Goal: Register for event/course

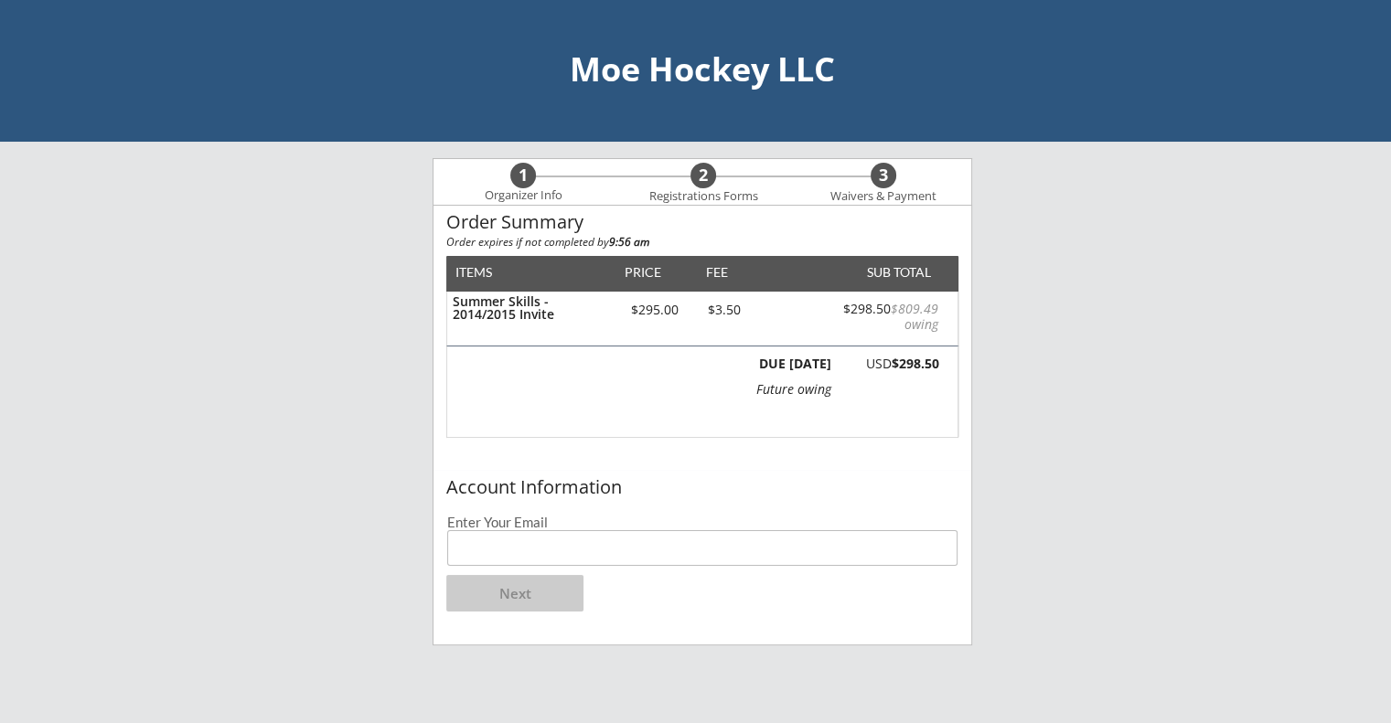
click at [676, 686] on div "1 Organizer Info 2 Registrations Forms 3 Waivers & Payment Order Summary Order …" at bounding box center [702, 524] width 539 height 732
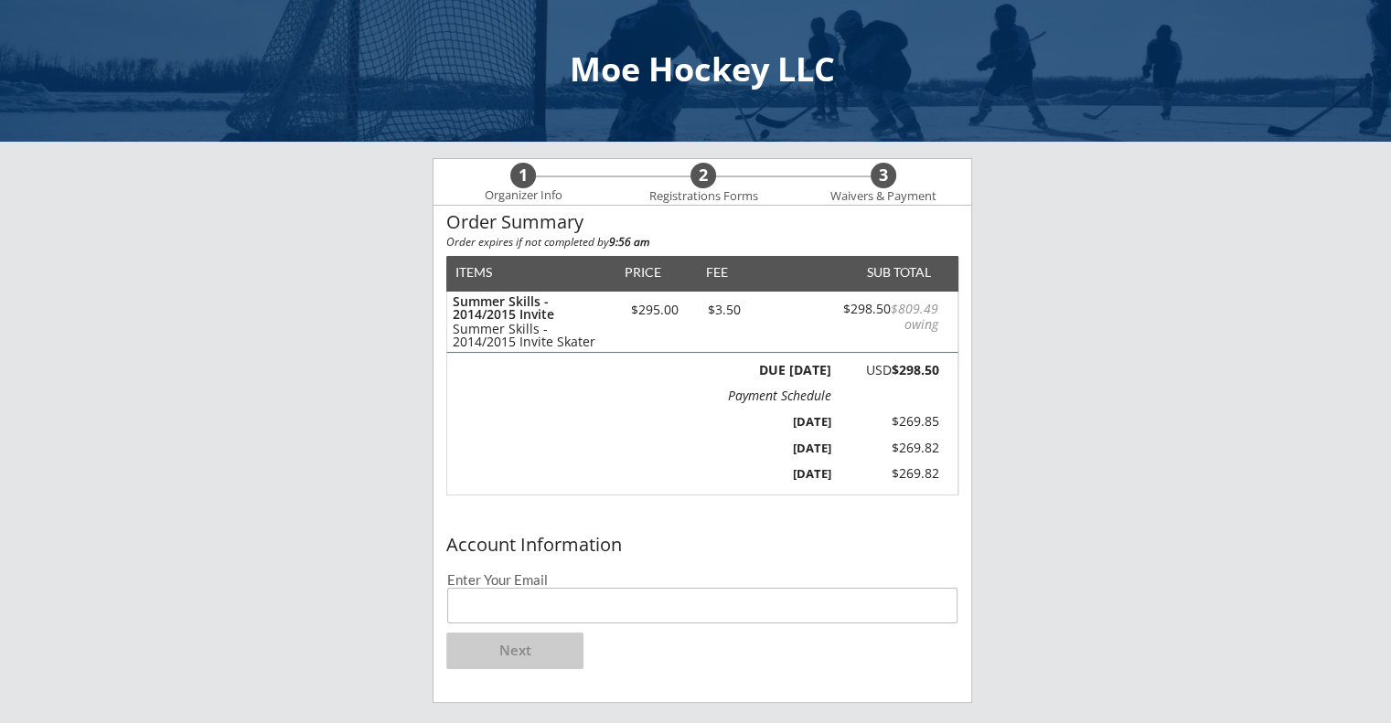
click at [737, 604] on input "email" at bounding box center [702, 606] width 510 height 36
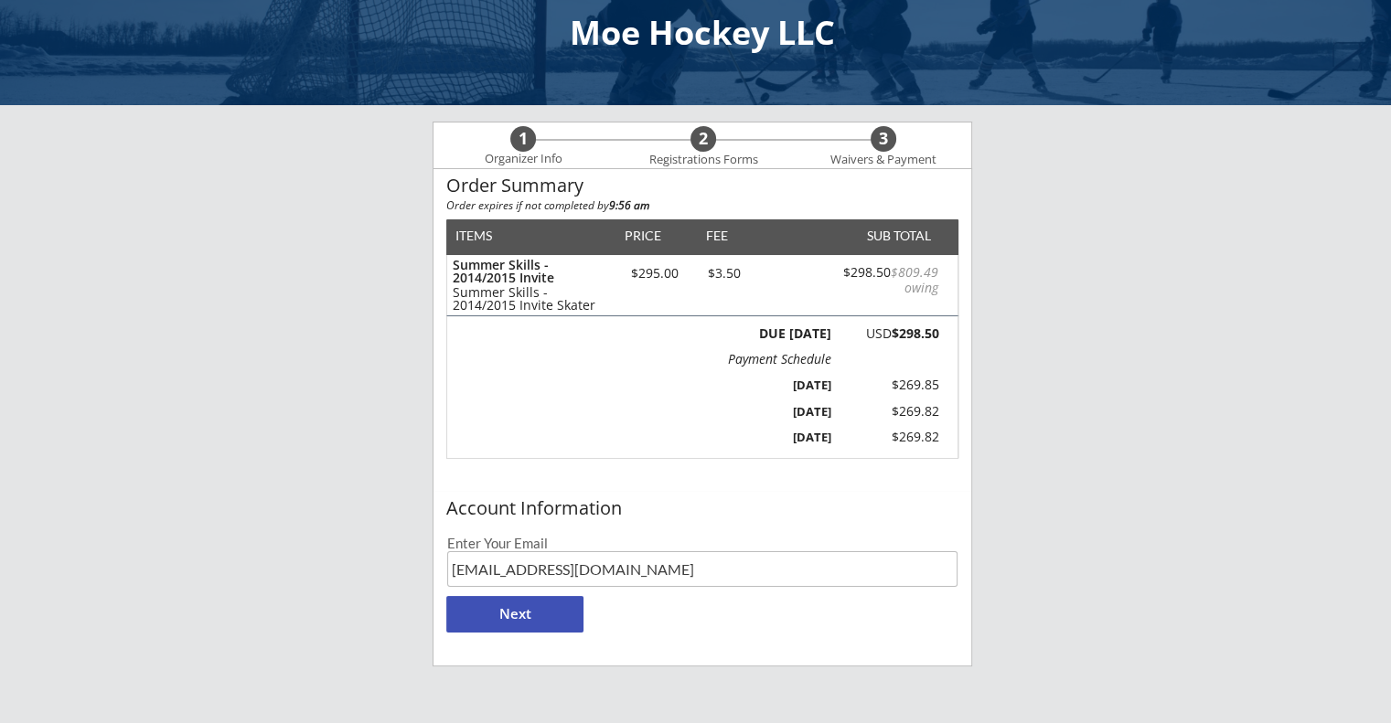
scroll to position [207, 0]
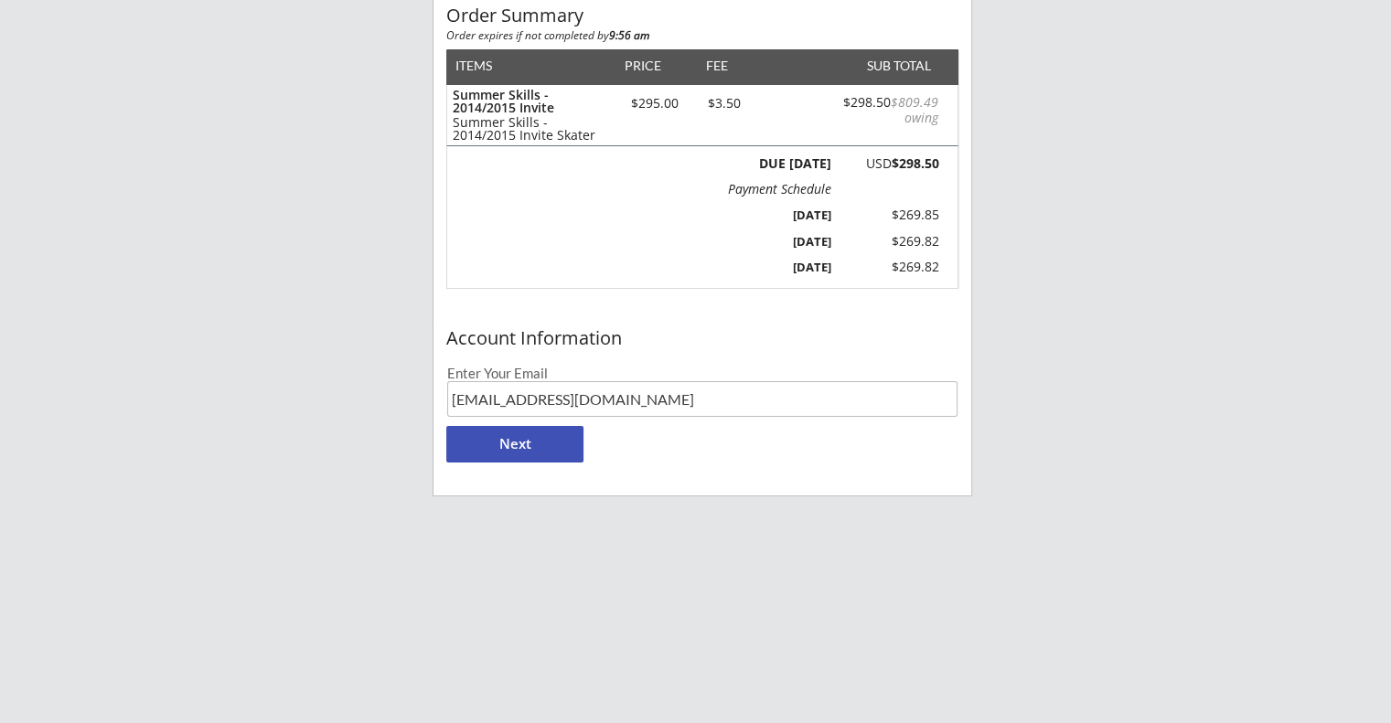
type input "[EMAIL_ADDRESS][DOMAIN_NAME]"
click at [491, 442] on button "Next" at bounding box center [514, 444] width 137 height 37
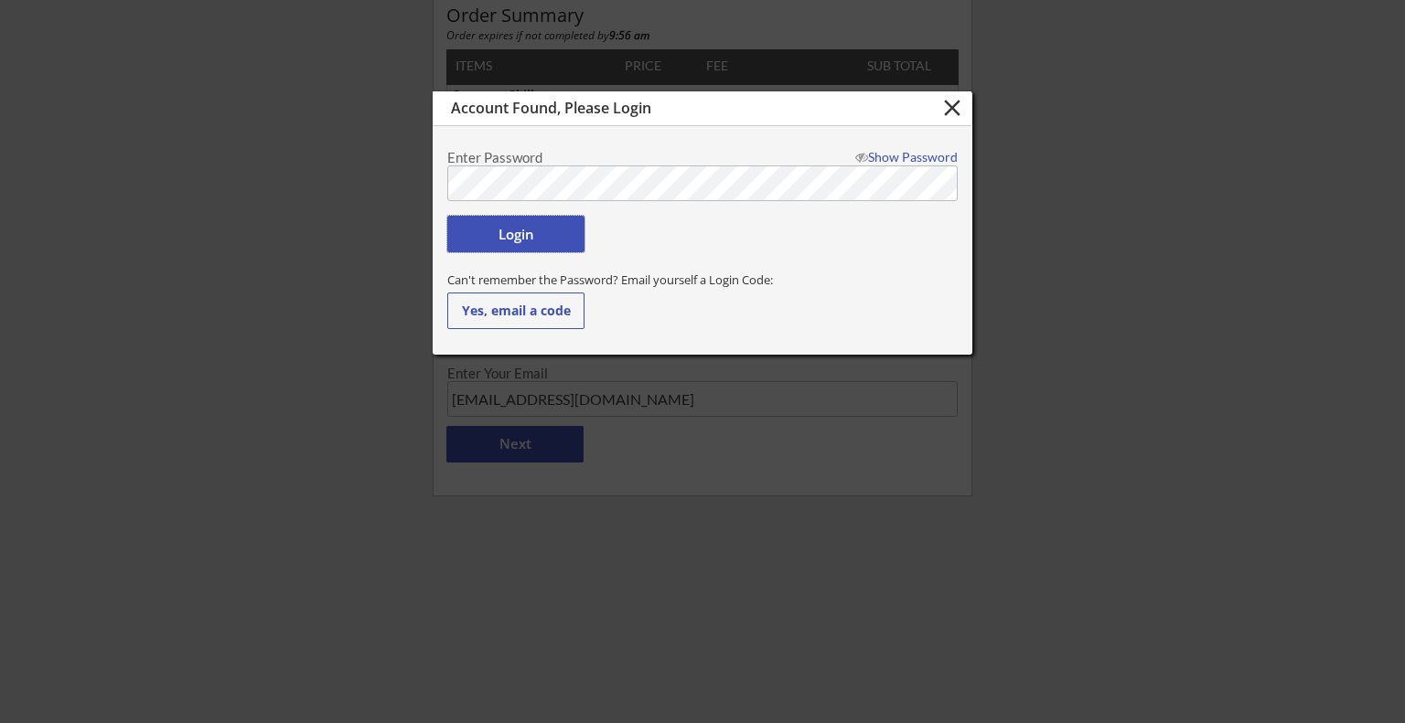
click at [526, 230] on button "Login" at bounding box center [515, 234] width 137 height 37
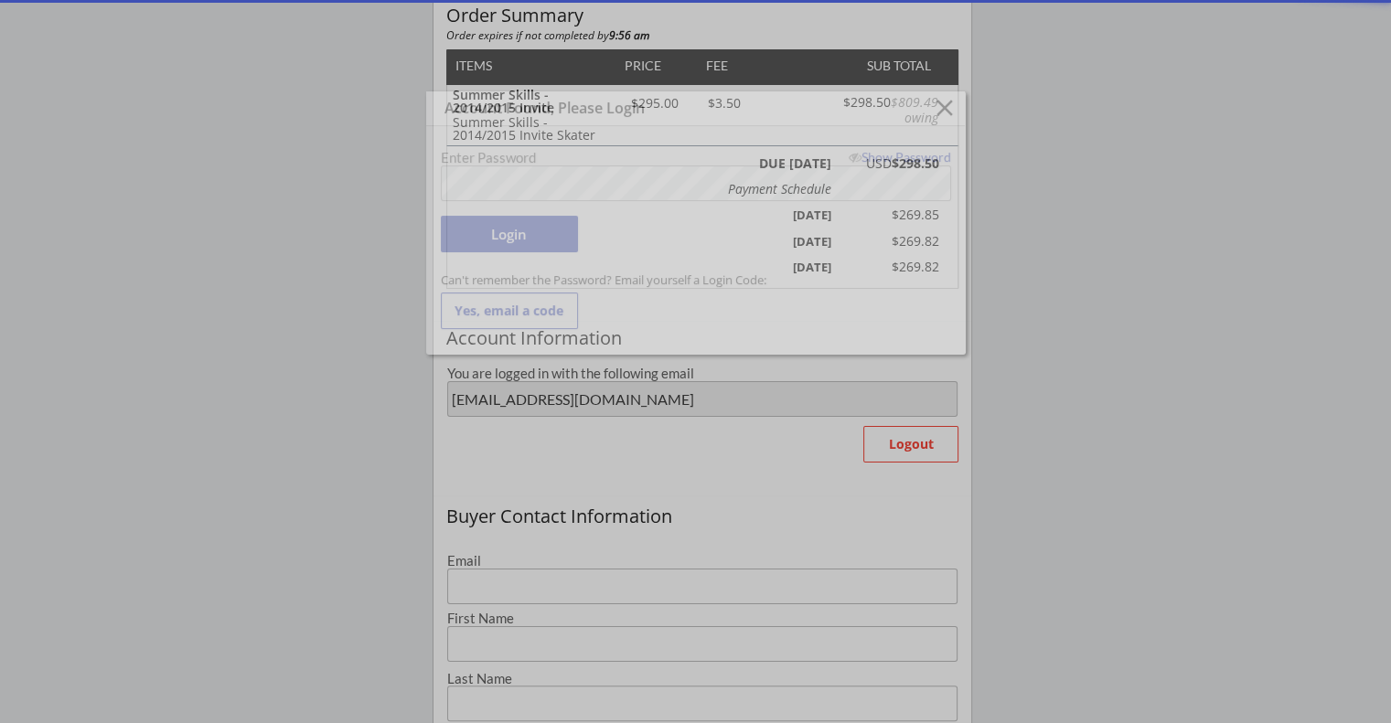
type input "[EMAIL_ADDRESS][DOMAIN_NAME]"
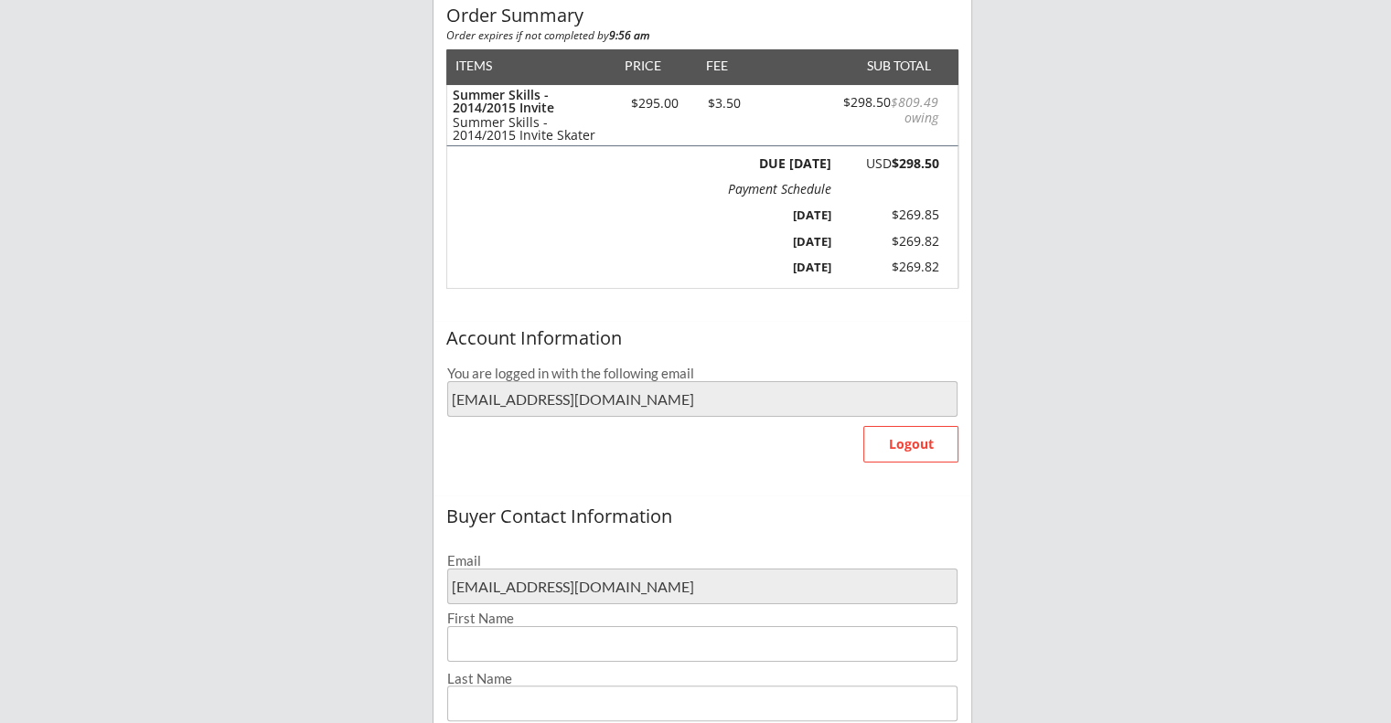
type input "[PERSON_NAME]"
type input "[PHONE_NUMBER]"
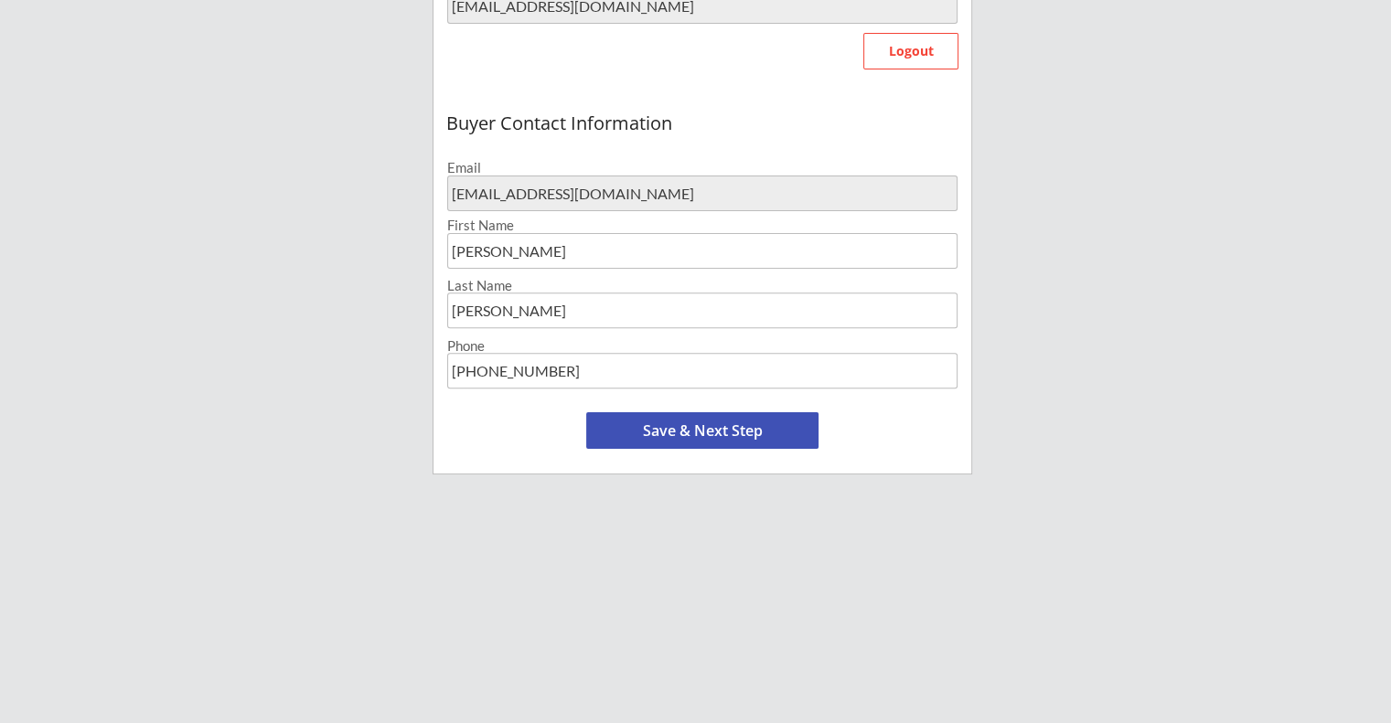
scroll to position [593, 0]
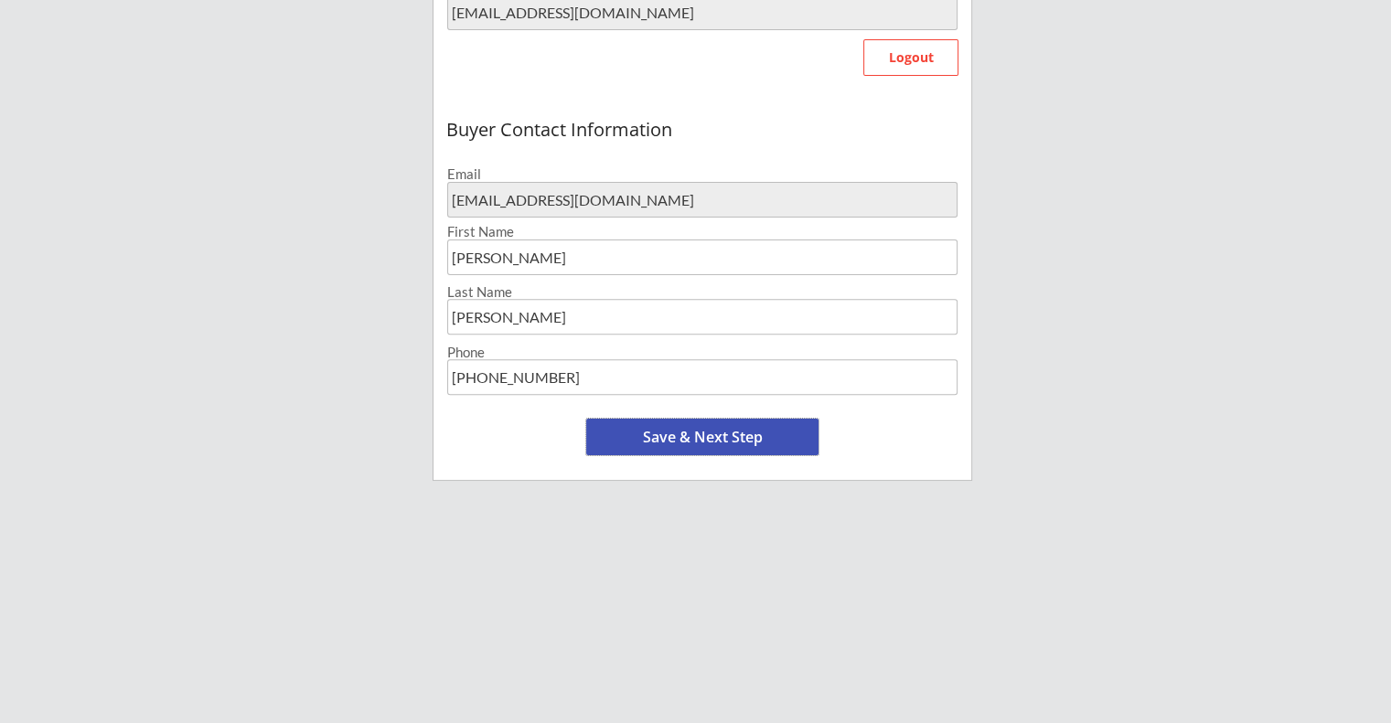
click at [708, 437] on button "Save & Next Step" at bounding box center [702, 437] width 232 height 37
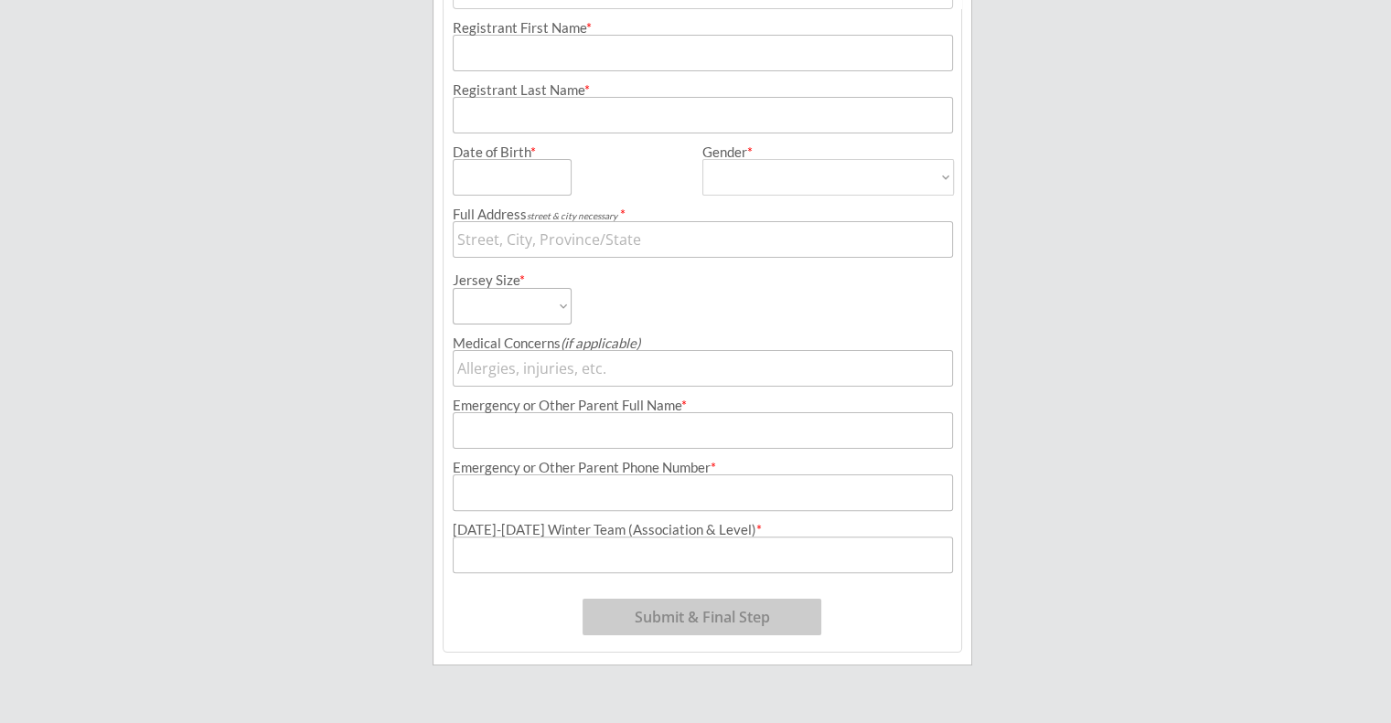
scroll to position [139, 0]
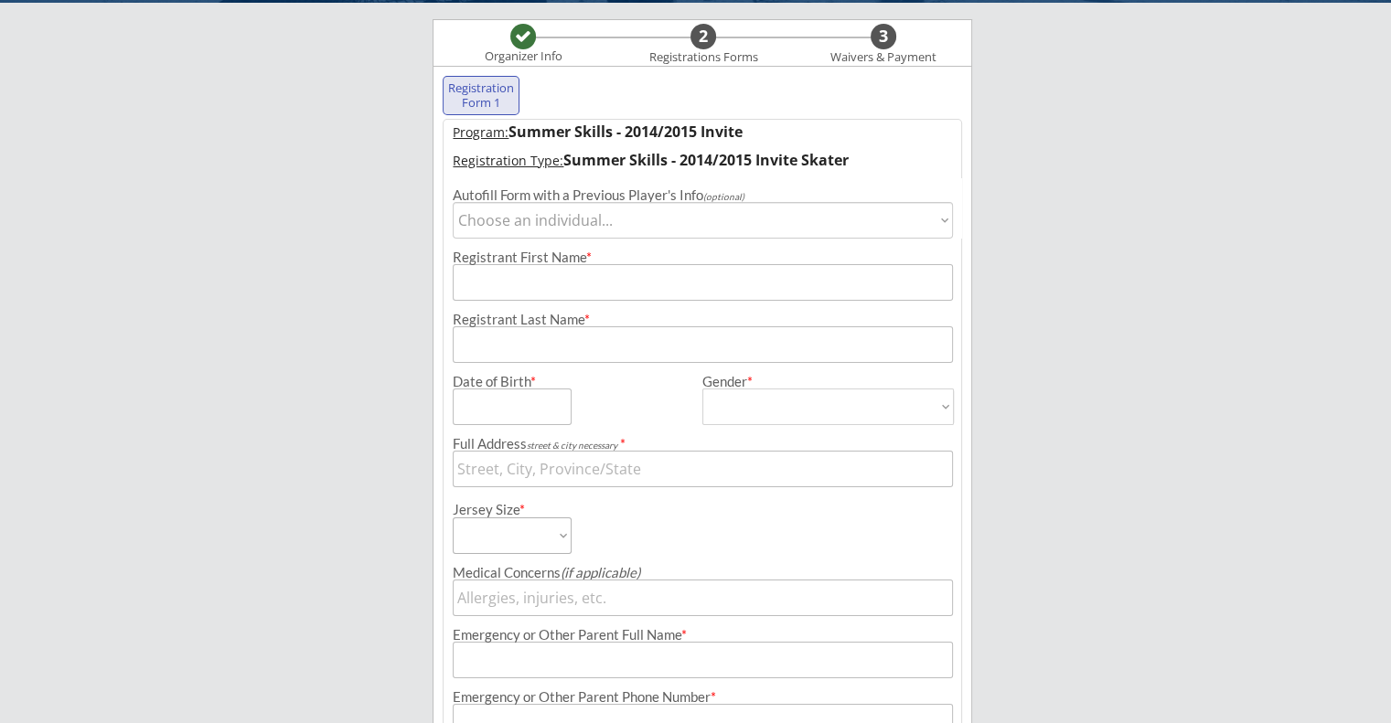
click at [935, 217] on select "Choose an individual... [PERSON_NAME]" at bounding box center [702, 220] width 499 height 37
select select ""1348695171700984260__LOOKUP__1726573981024x439074644649574400""
click at [453, 202] on select "Choose an individual... [PERSON_NAME]" at bounding box center [702, 220] width 499 height 37
type input "[PERSON_NAME]"
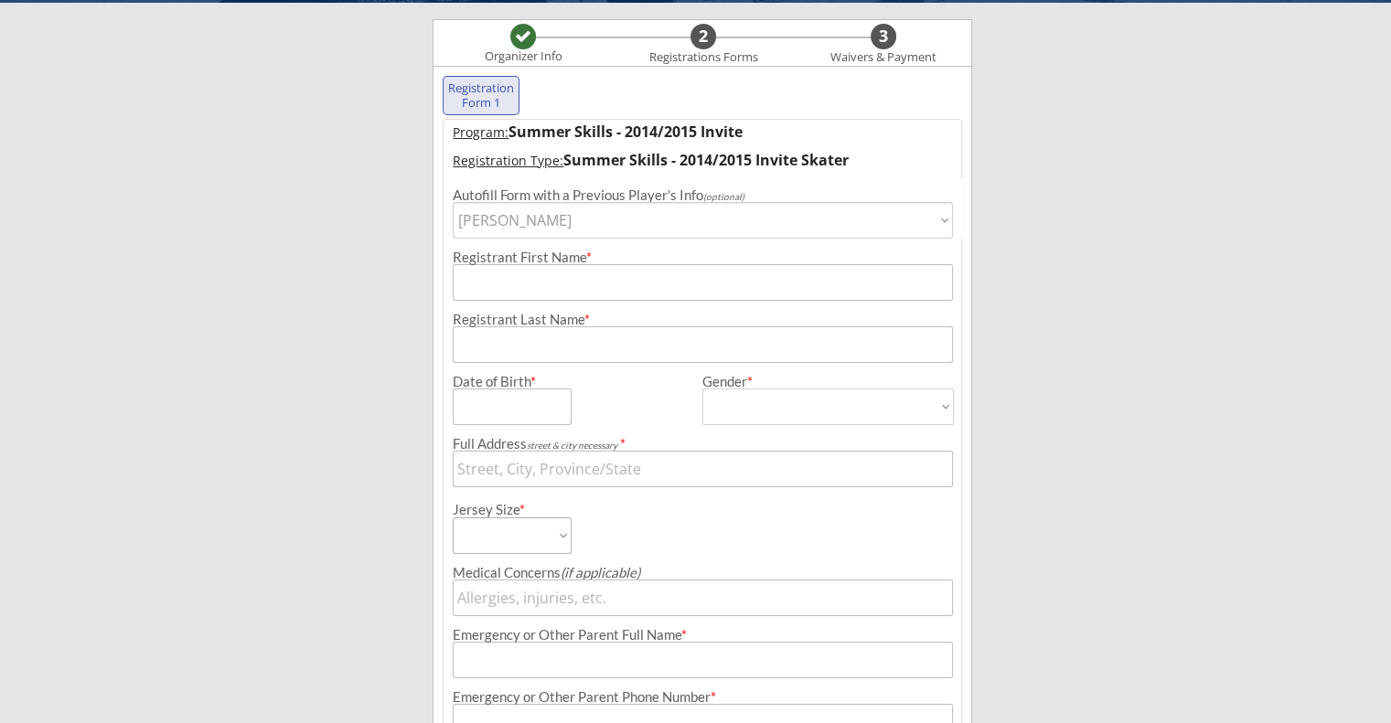
type input "[DATE]"
type input "[STREET_ADDRESS]"
type input "[DEMOGRAPHIC_DATA]"
select select ""[DEMOGRAPHIC_DATA]""
select select ""Adult Small""
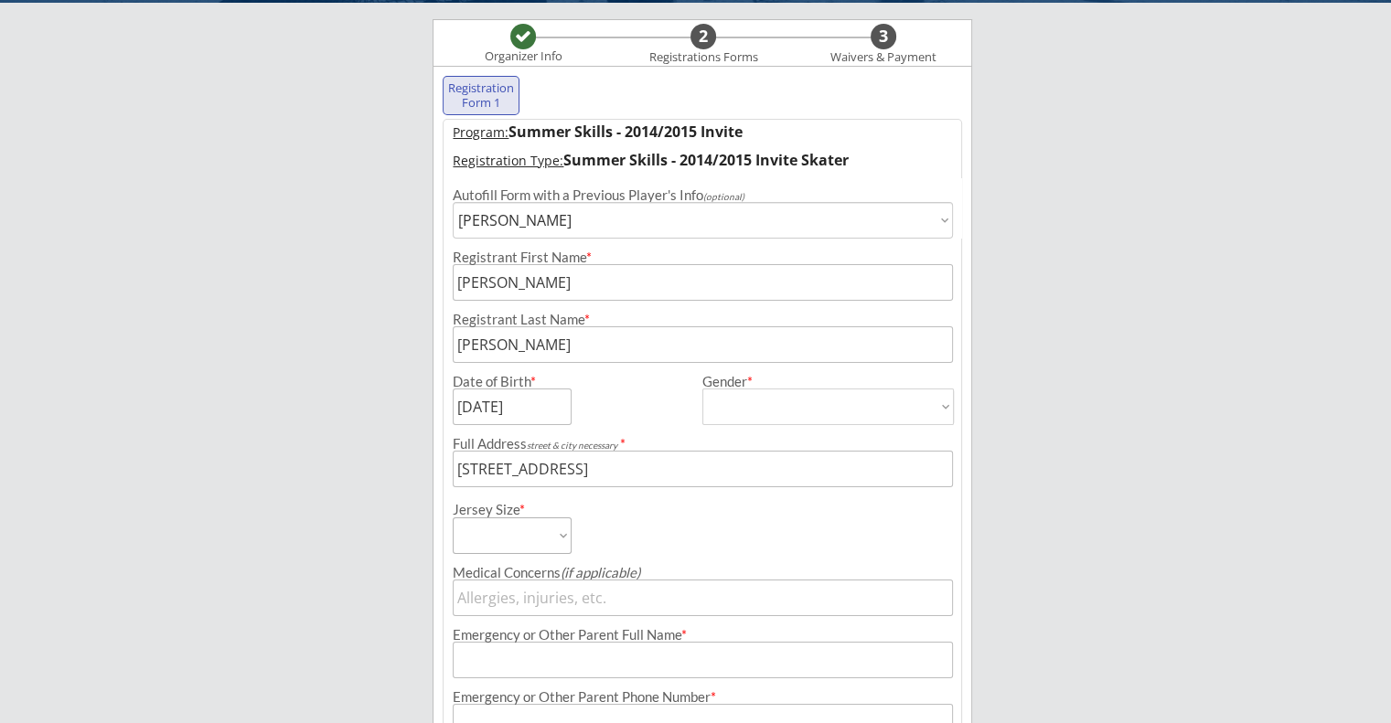
type input "[PERSON_NAME]"
type input "[PHONE_NUMBER]"
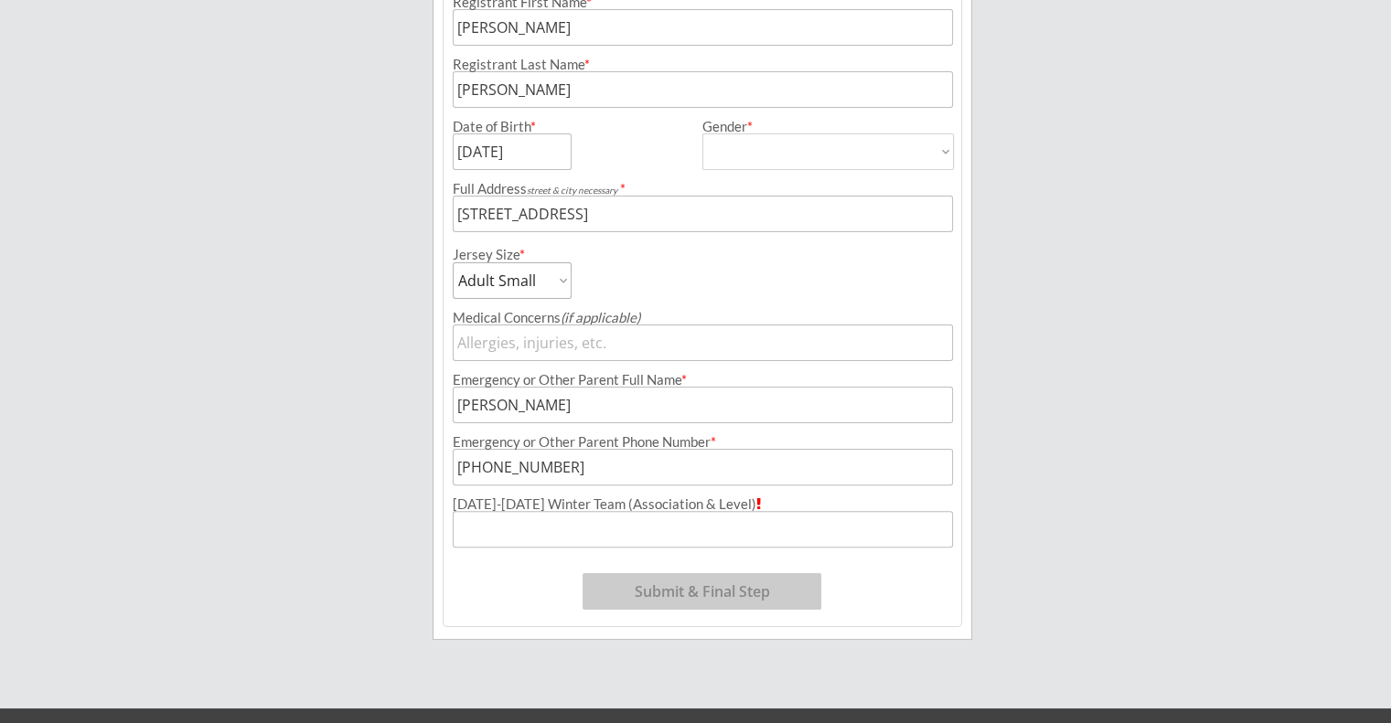
scroll to position [408, 0]
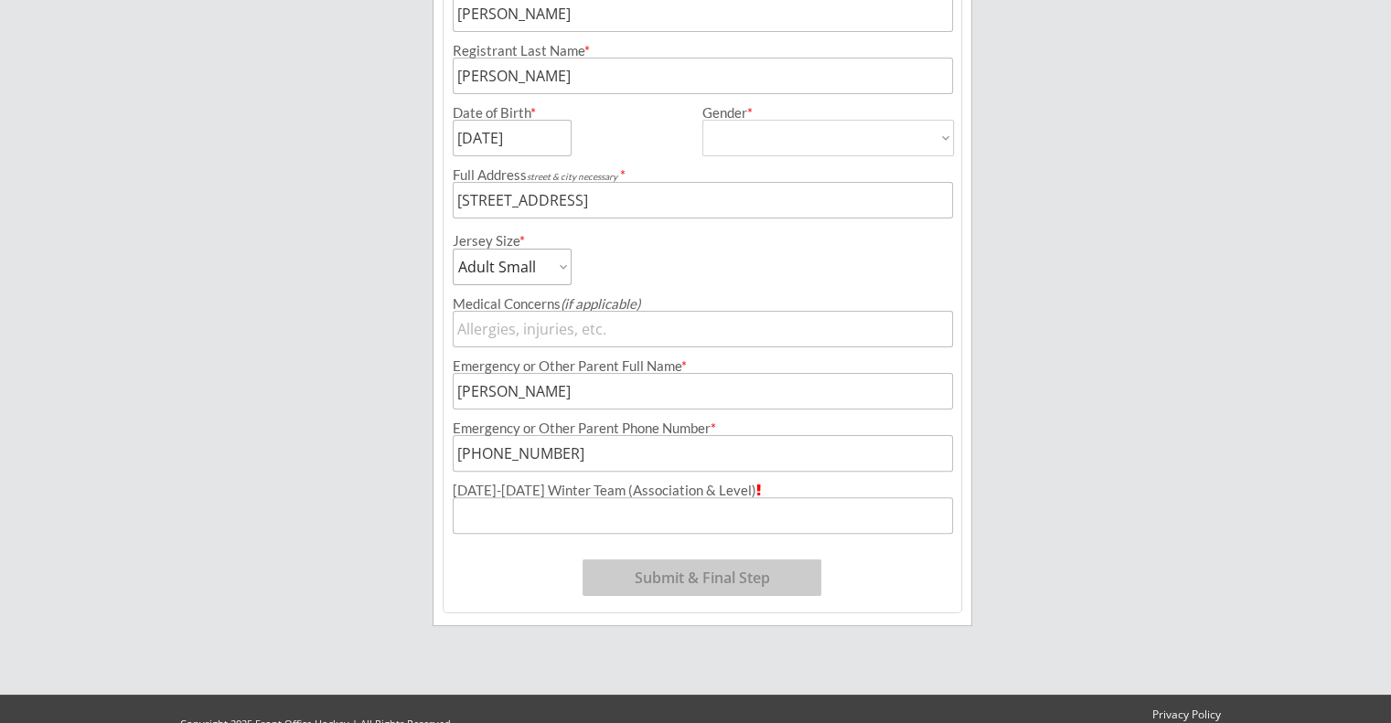
click at [726, 516] on input "input" at bounding box center [702, 515] width 499 height 37
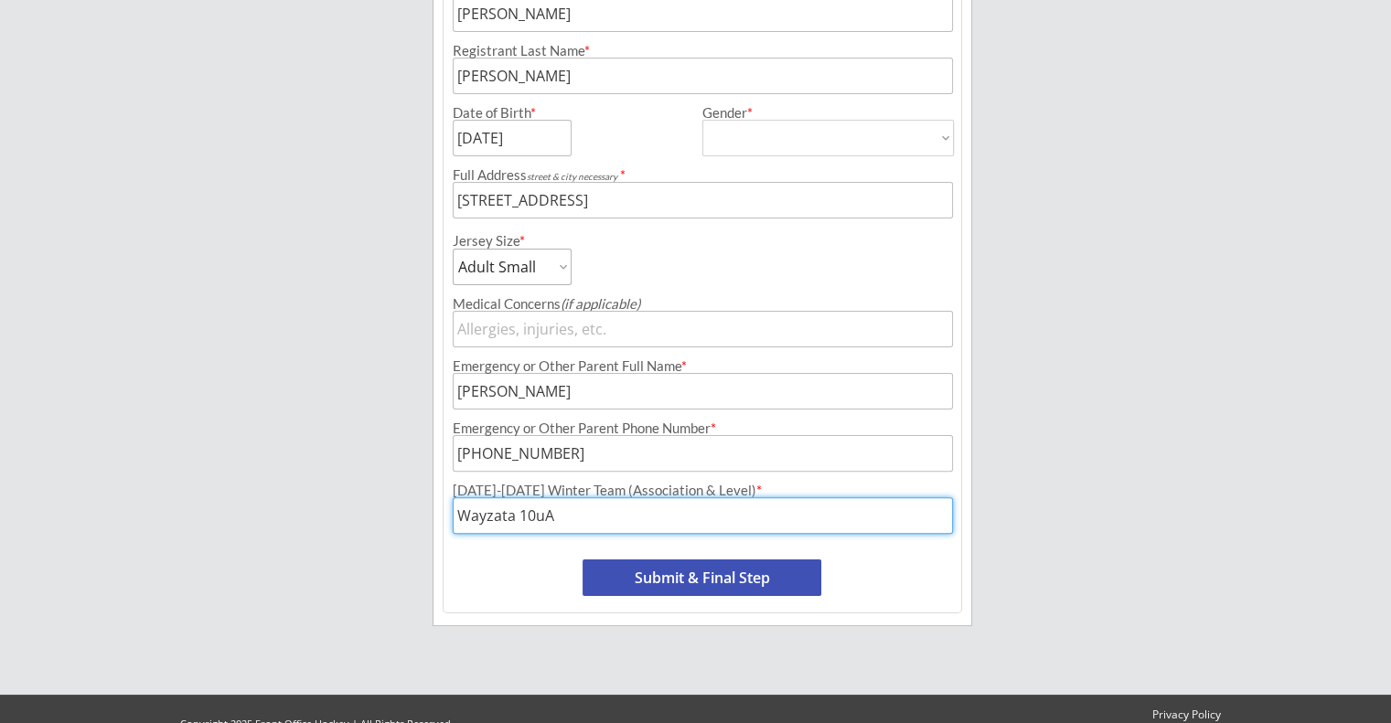
type input "Wayzata 10uA"
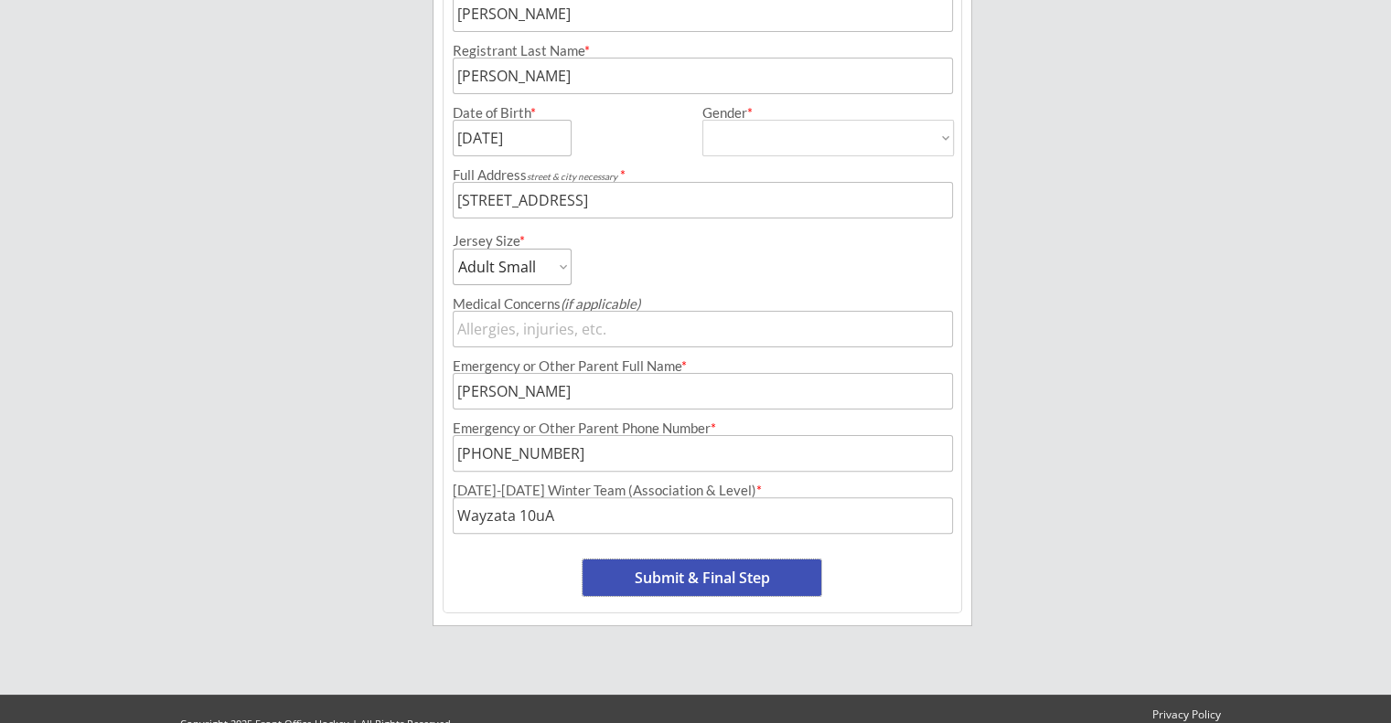
click at [693, 586] on button "Submit & Final Step" at bounding box center [701, 578] width 239 height 37
select select ""Yes, use this card""
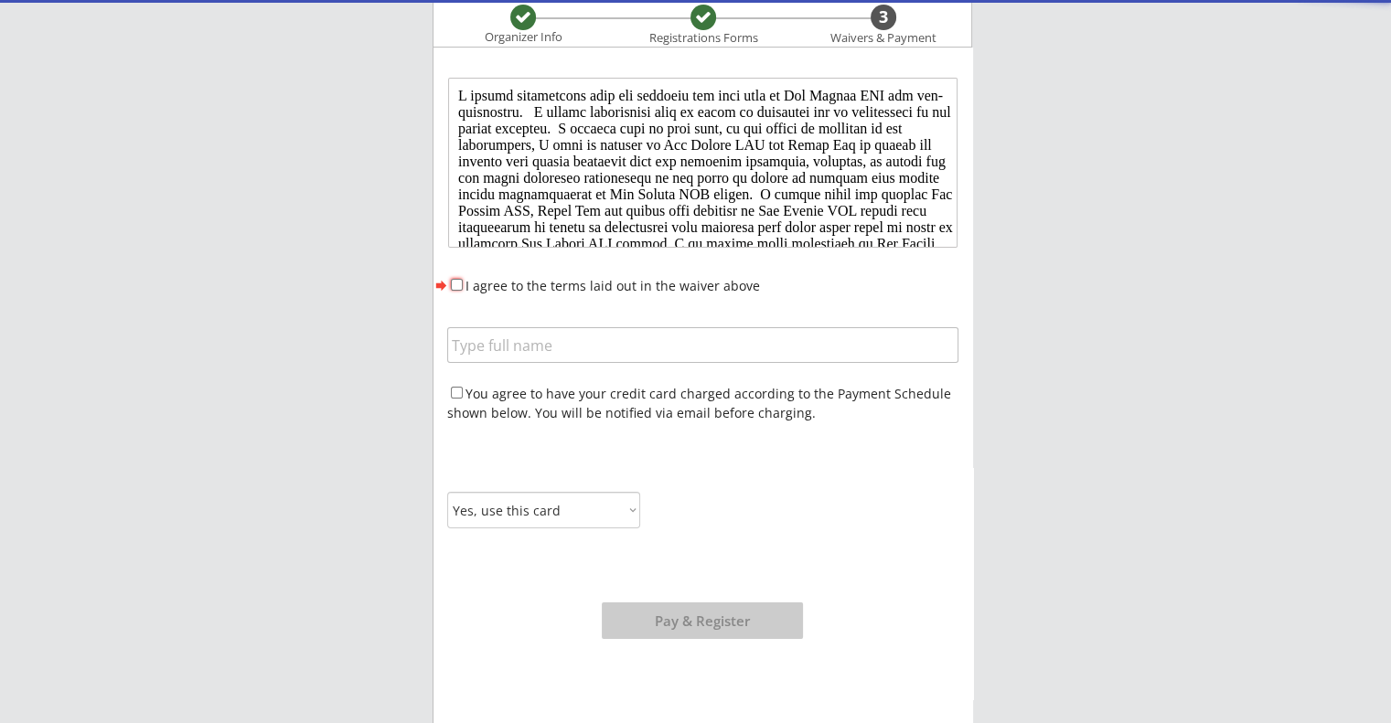
scroll to position [0, 0]
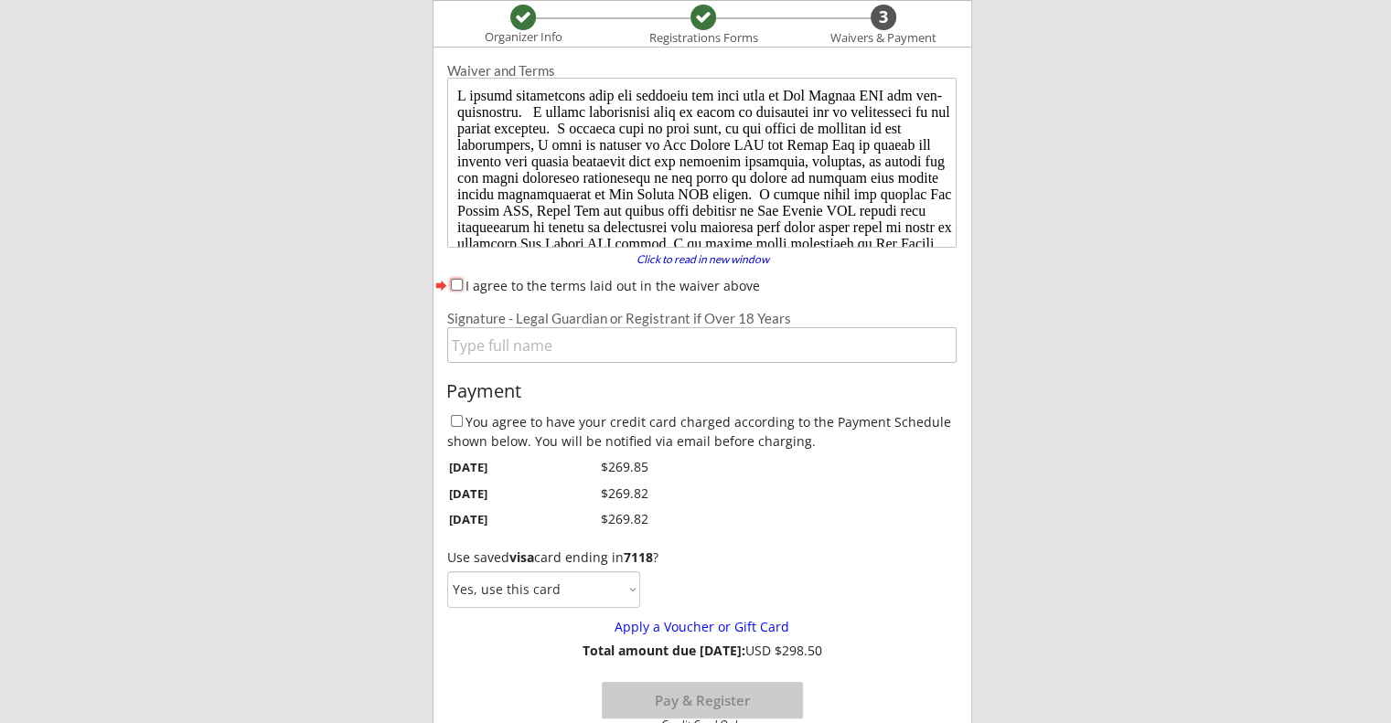
click at [459, 286] on input "I agree to the terms laid out in the waiver above" at bounding box center [457, 285] width 12 height 12
checkbox input "true"
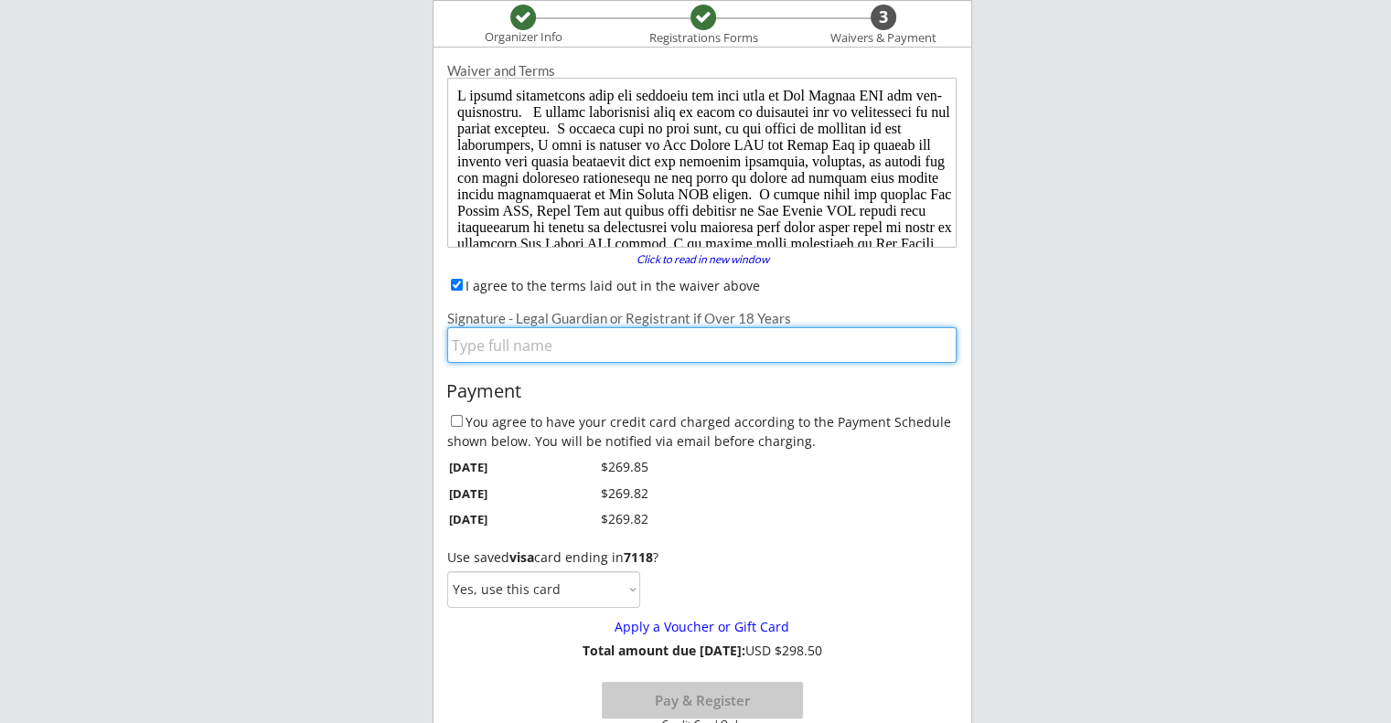
click at [501, 348] on input "input" at bounding box center [701, 345] width 509 height 36
click at [501, 347] on input "input" at bounding box center [701, 345] width 509 height 36
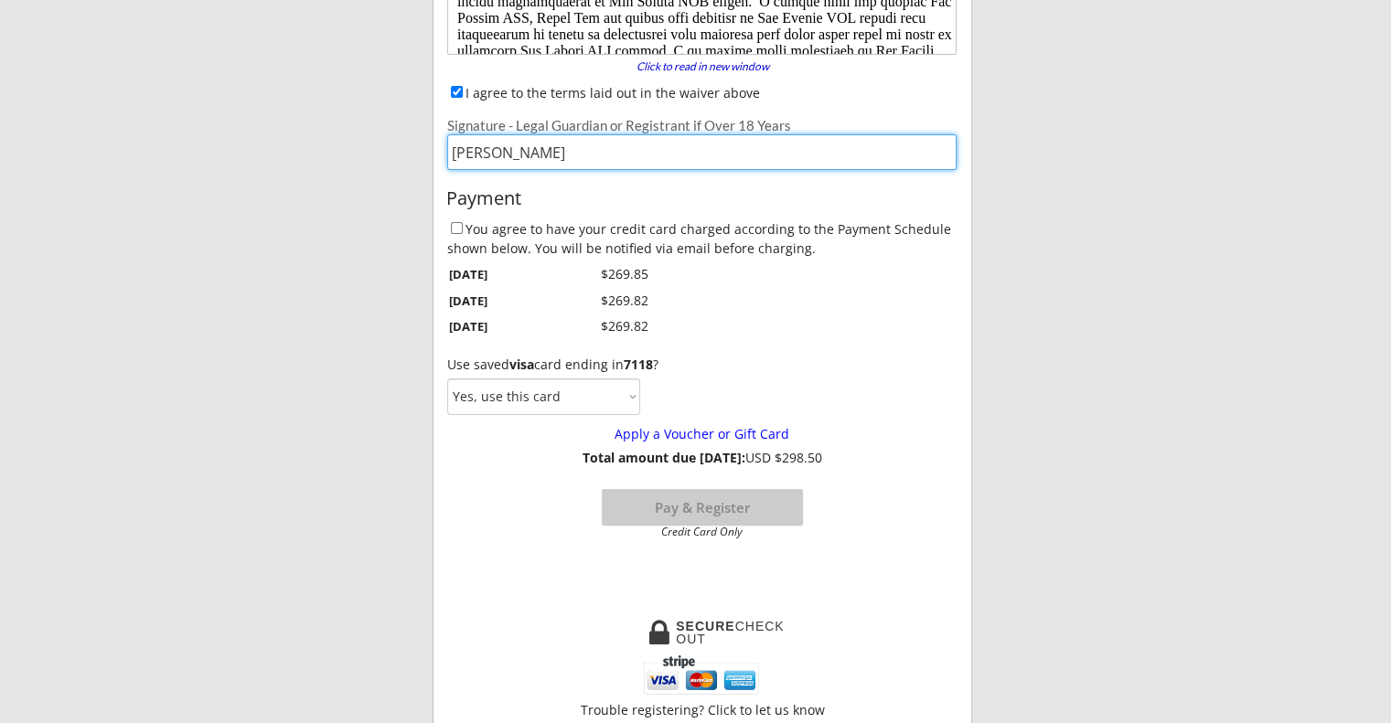
scroll to position [348, 0]
type input "[PERSON_NAME]"
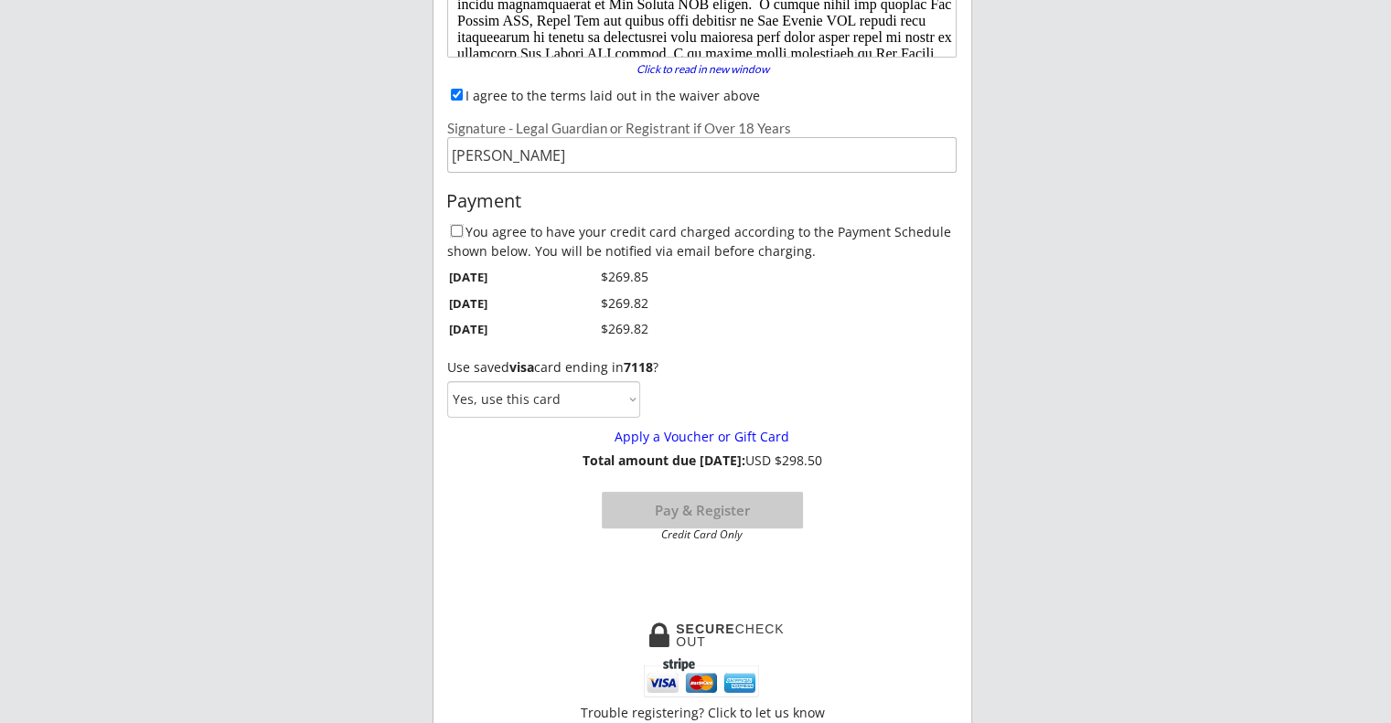
click at [454, 231] on input "You agree to have your credit card charged according to the Payment Schedule sh…" at bounding box center [457, 231] width 12 height 12
checkbox input "true"
click at [631, 400] on select "Yes, use this card No, use a different card" at bounding box center [543, 399] width 193 height 37
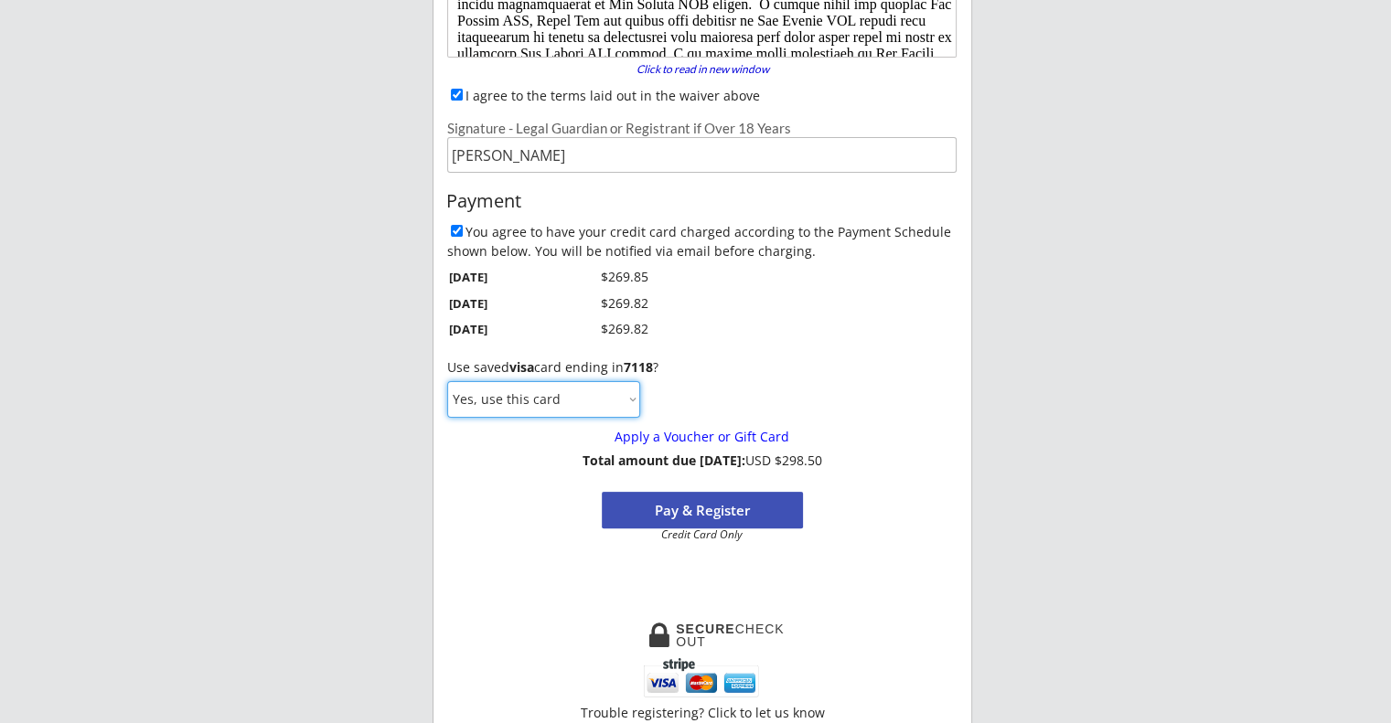
select select ""No, use a different card""
click at [447, 381] on select "Yes, use this card No, use a different card" at bounding box center [543, 399] width 193 height 37
click at [694, 511] on button "Pay & Register" at bounding box center [702, 510] width 201 height 37
